Goal: Information Seeking & Learning: Learn about a topic

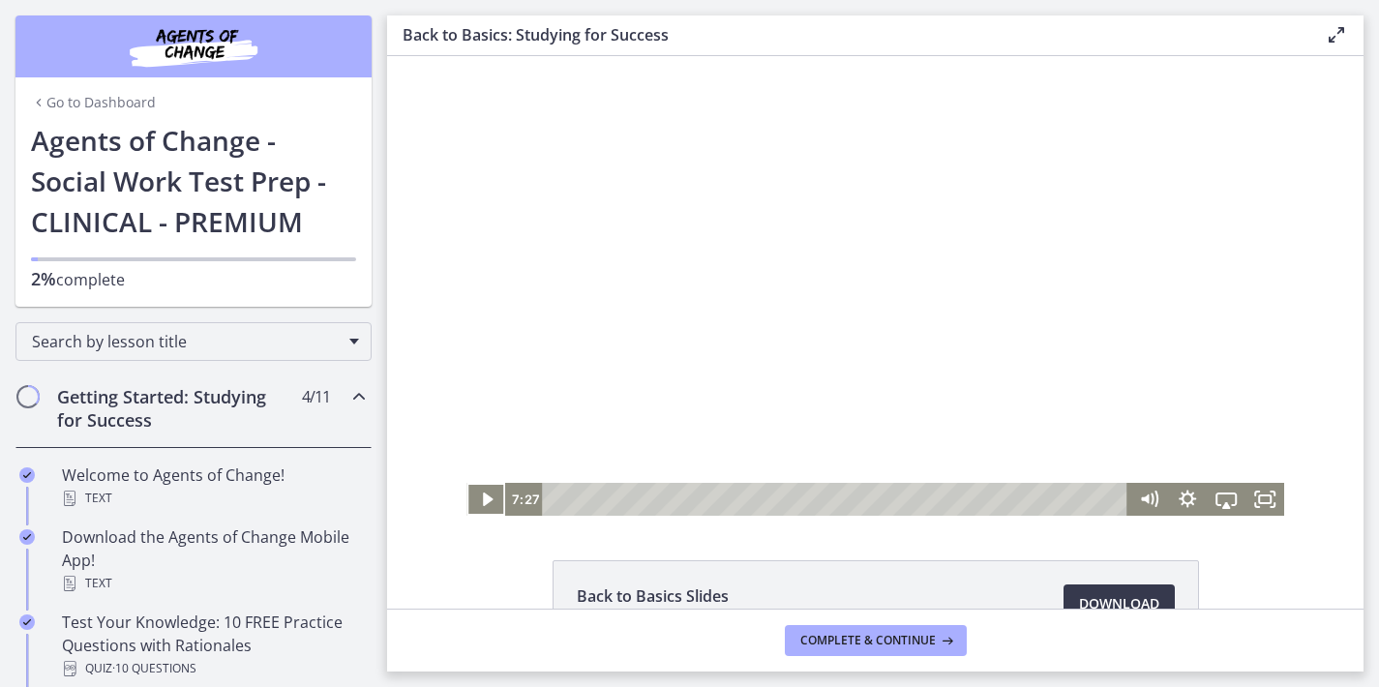
scroll to position [522, 0]
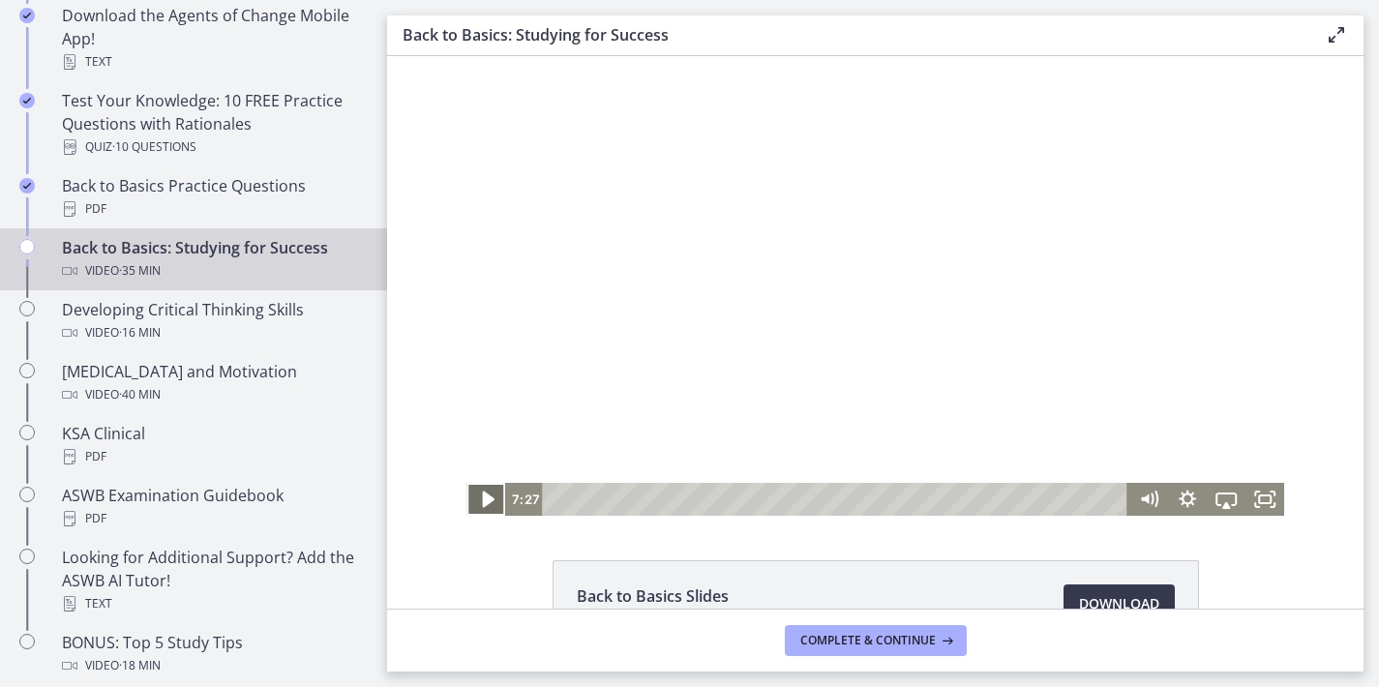
click at [482, 501] on icon "Play Video" at bounding box center [488, 500] width 12 height 16
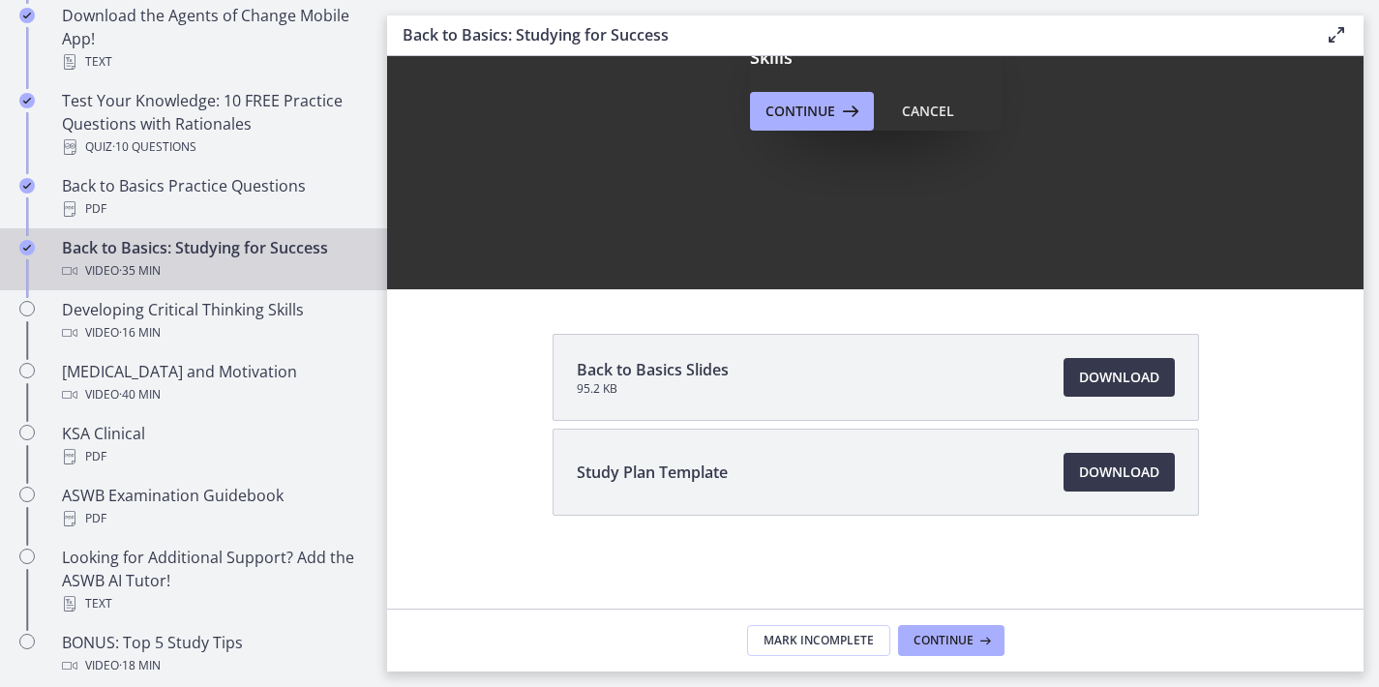
scroll to position [226, 0]
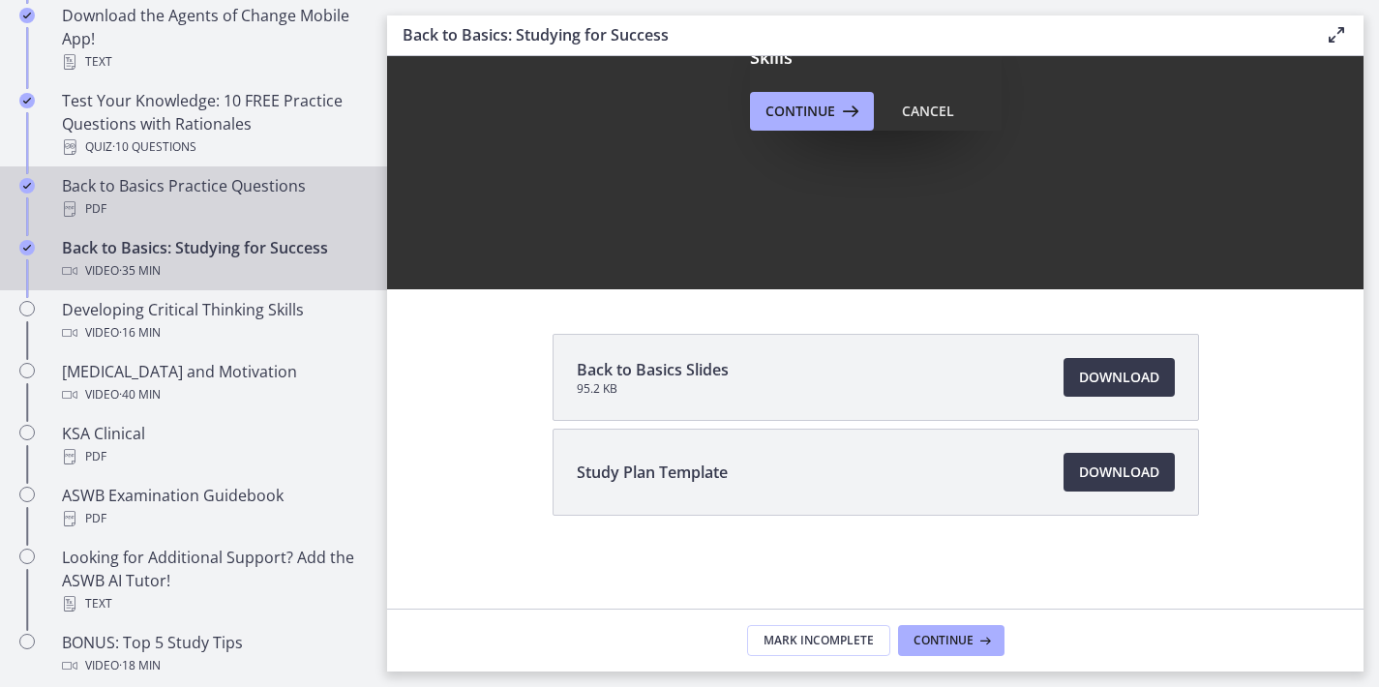
click at [283, 197] on div "PDF" at bounding box center [213, 208] width 302 height 23
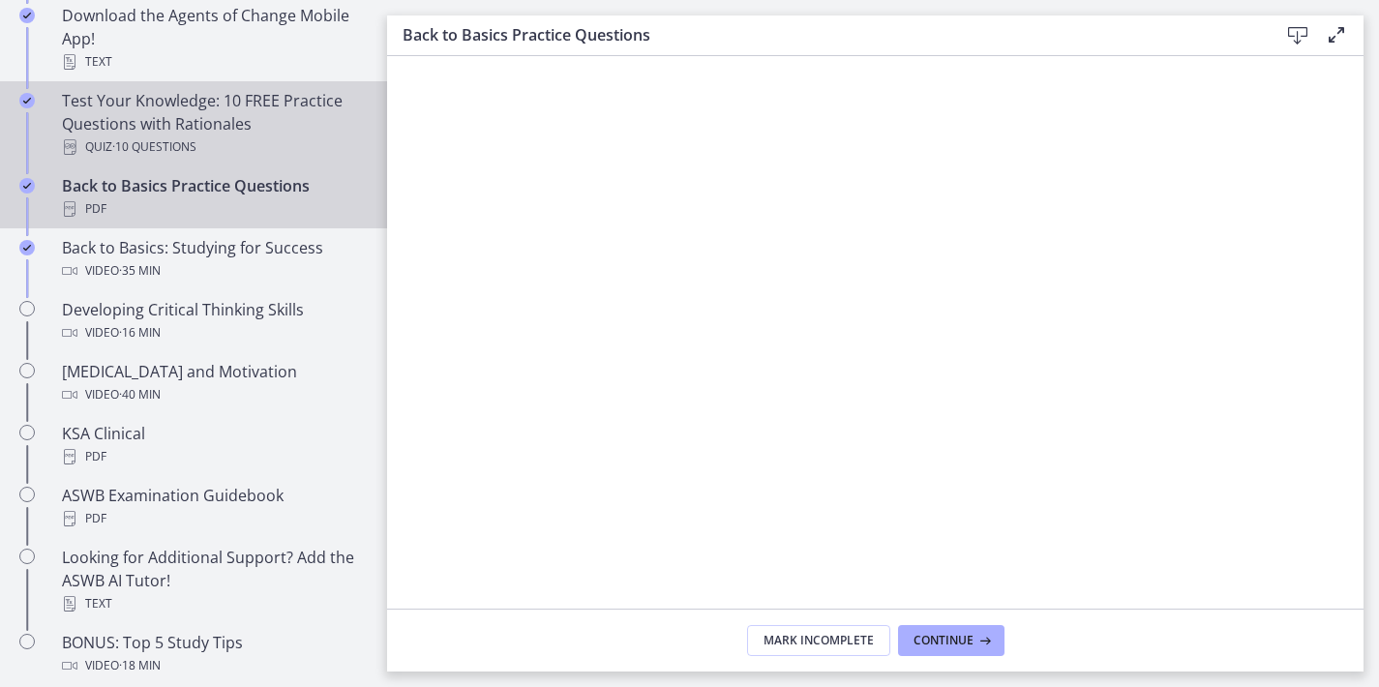
click at [170, 122] on div "Test Your Knowledge: 10 FREE Practice Questions with Rationales Quiz · 10 Quest…" at bounding box center [213, 124] width 302 height 70
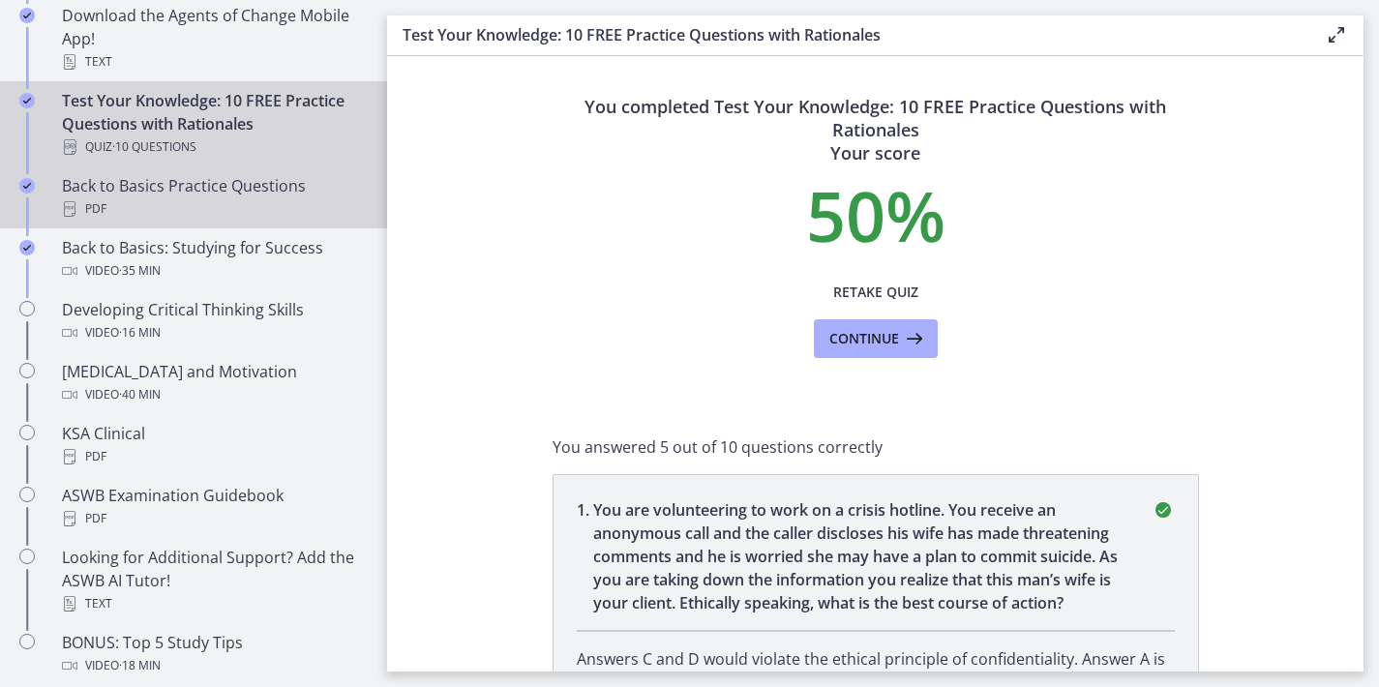
click at [231, 205] on div "PDF" at bounding box center [213, 208] width 302 height 23
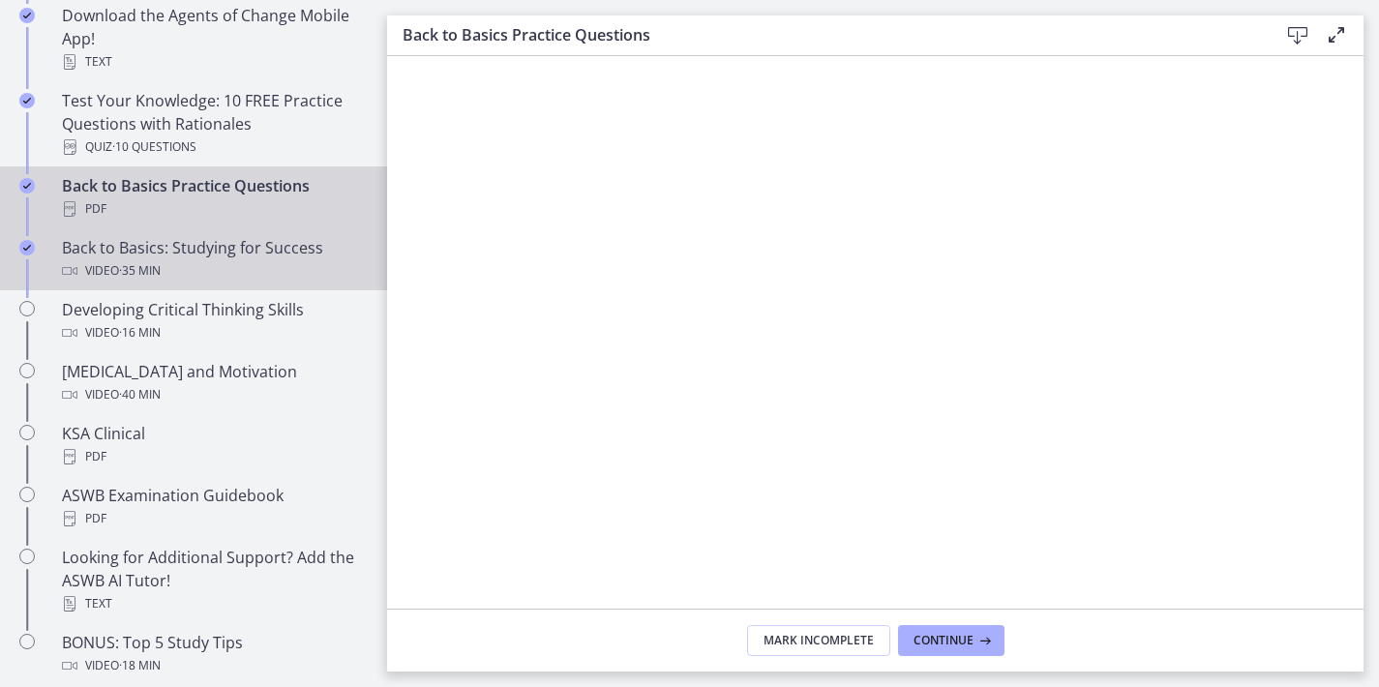
click at [264, 263] on div "Video · 35 min" at bounding box center [213, 270] width 302 height 23
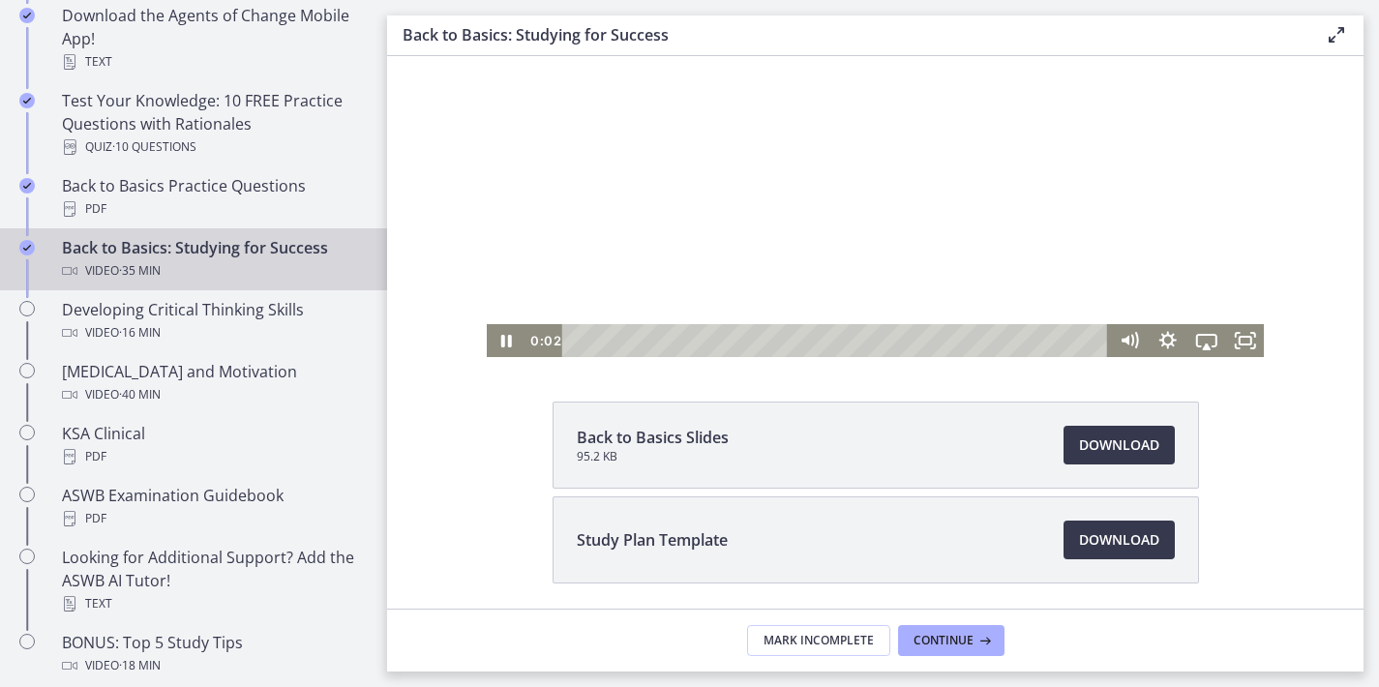
scroll to position [179, 0]
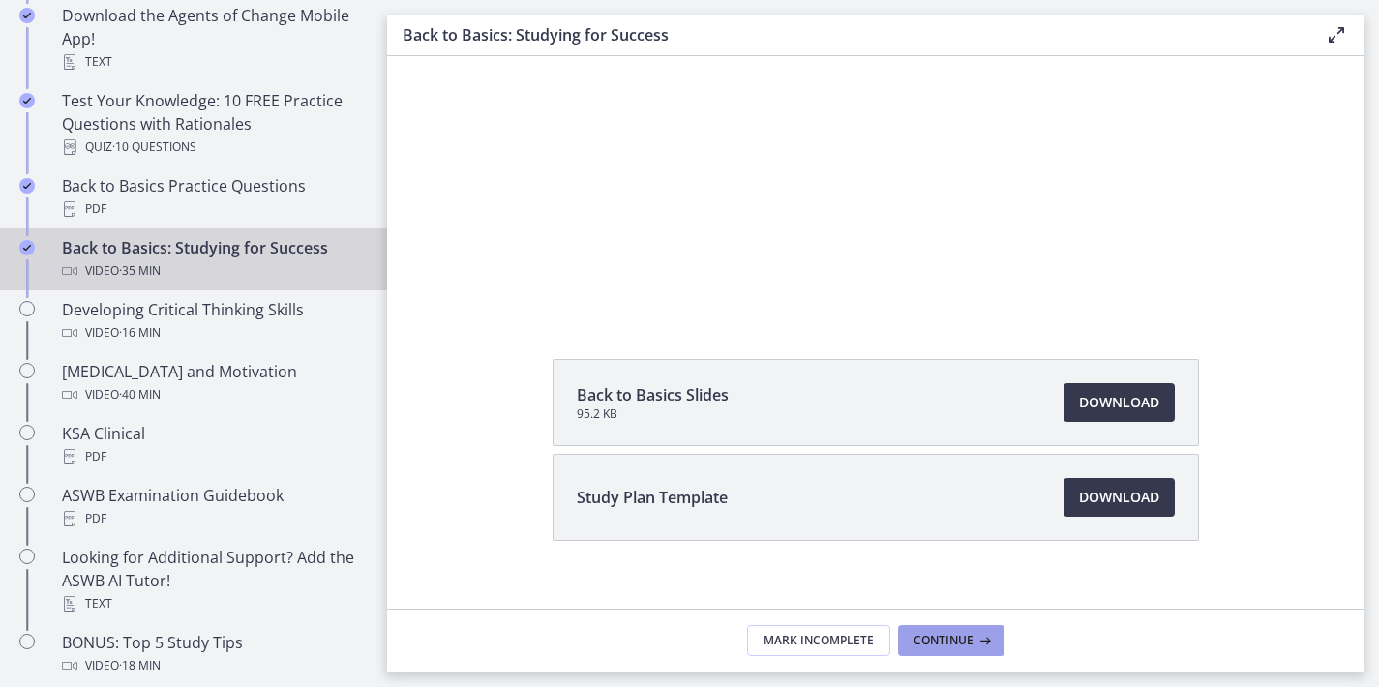
click at [940, 642] on span "Continue" at bounding box center [944, 640] width 60 height 15
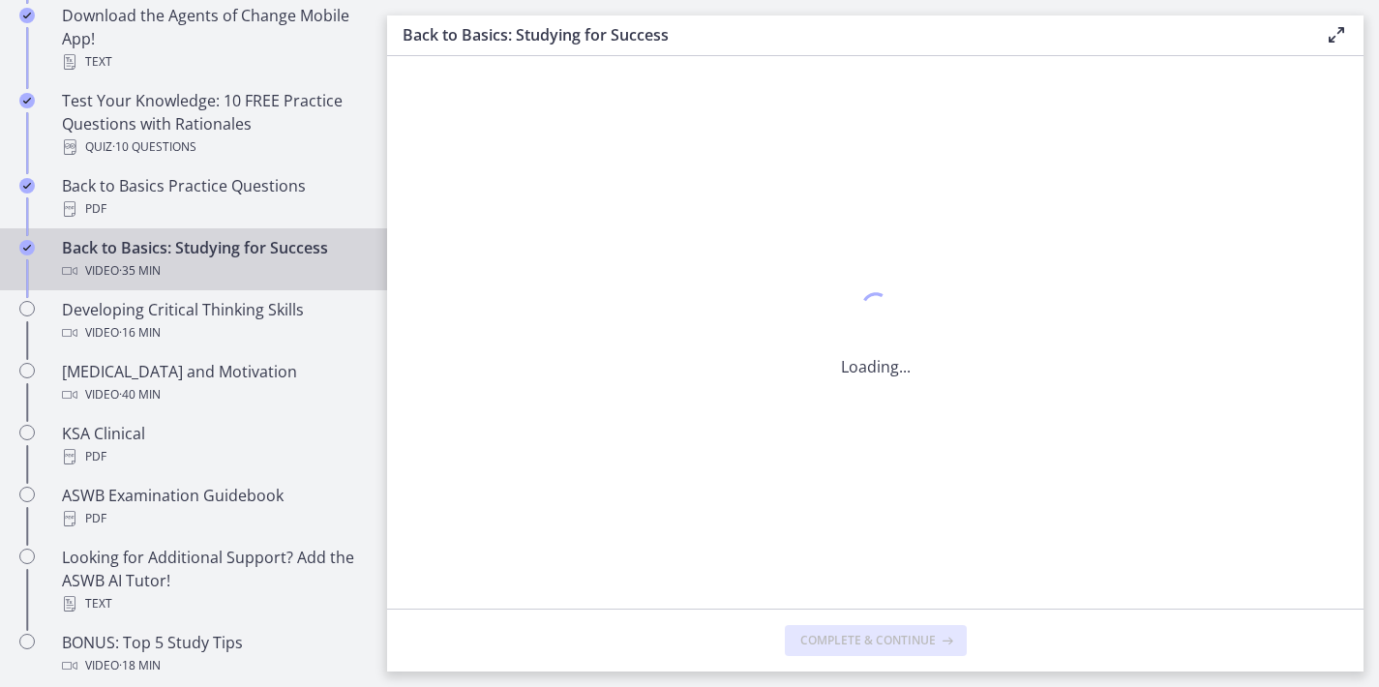
scroll to position [0, 0]
